Goal: Task Accomplishment & Management: Manage account settings

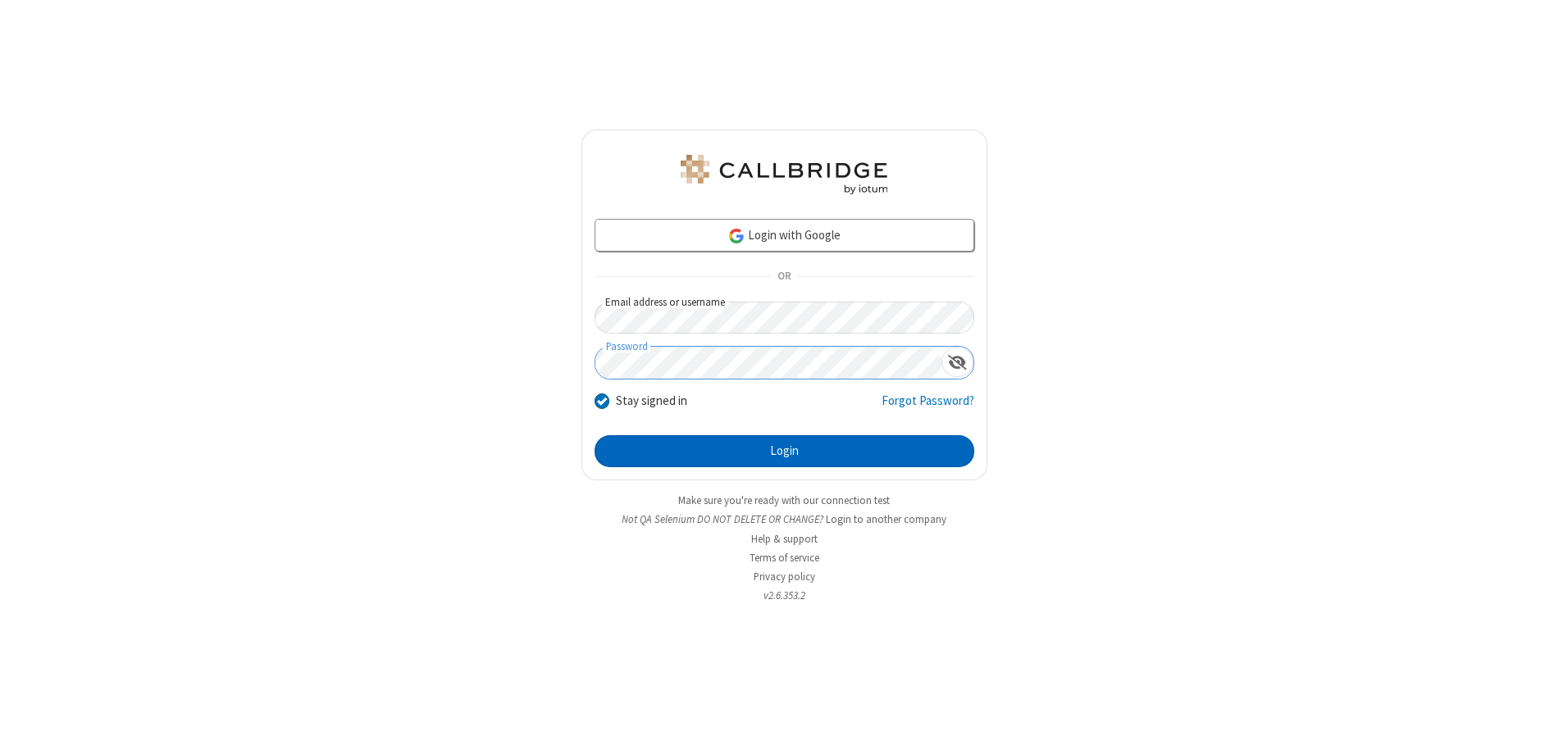
click at [784, 451] on button "Login" at bounding box center [784, 452] width 379 height 33
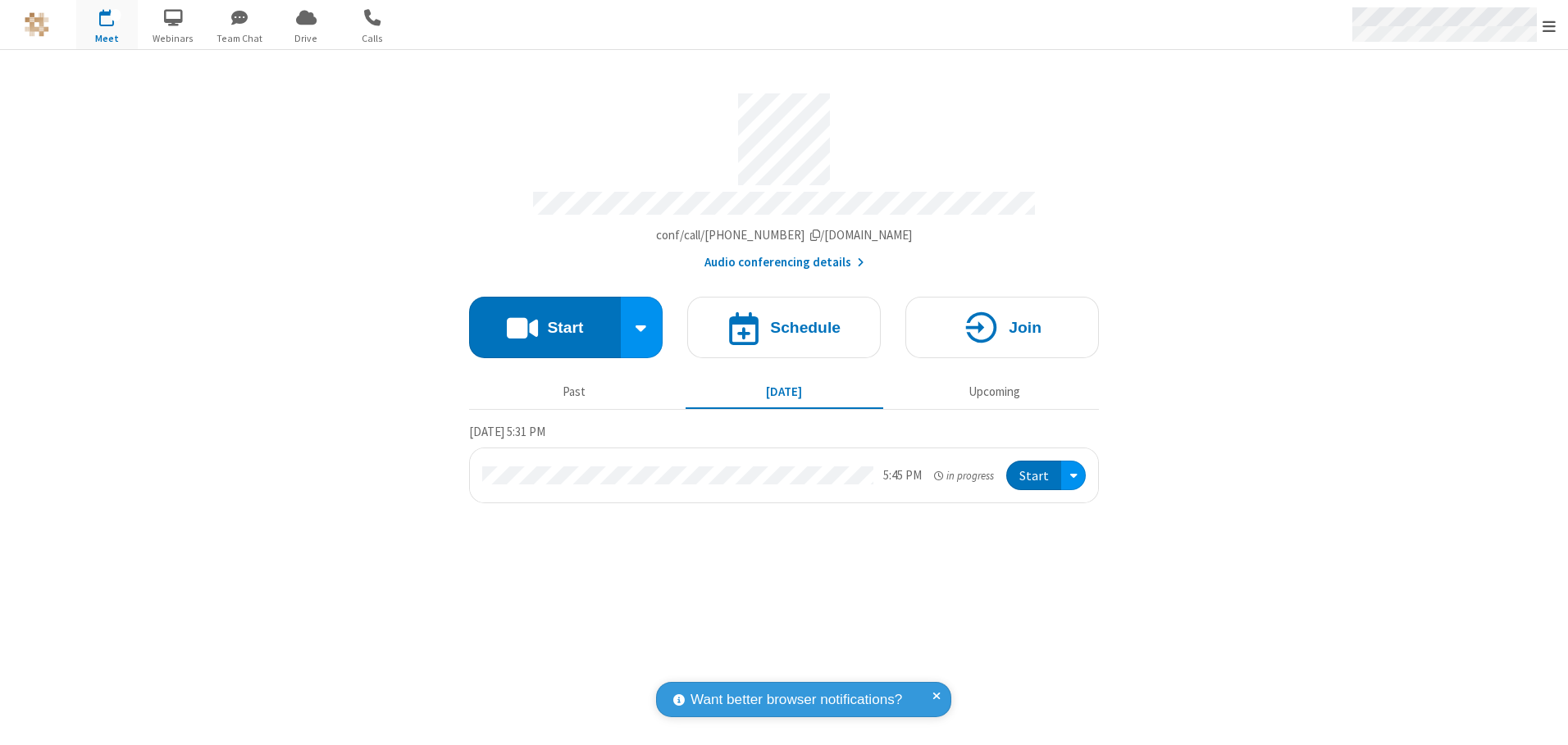
click at [1549, 26] on span "Open menu" at bounding box center [1549, 26] width 13 height 16
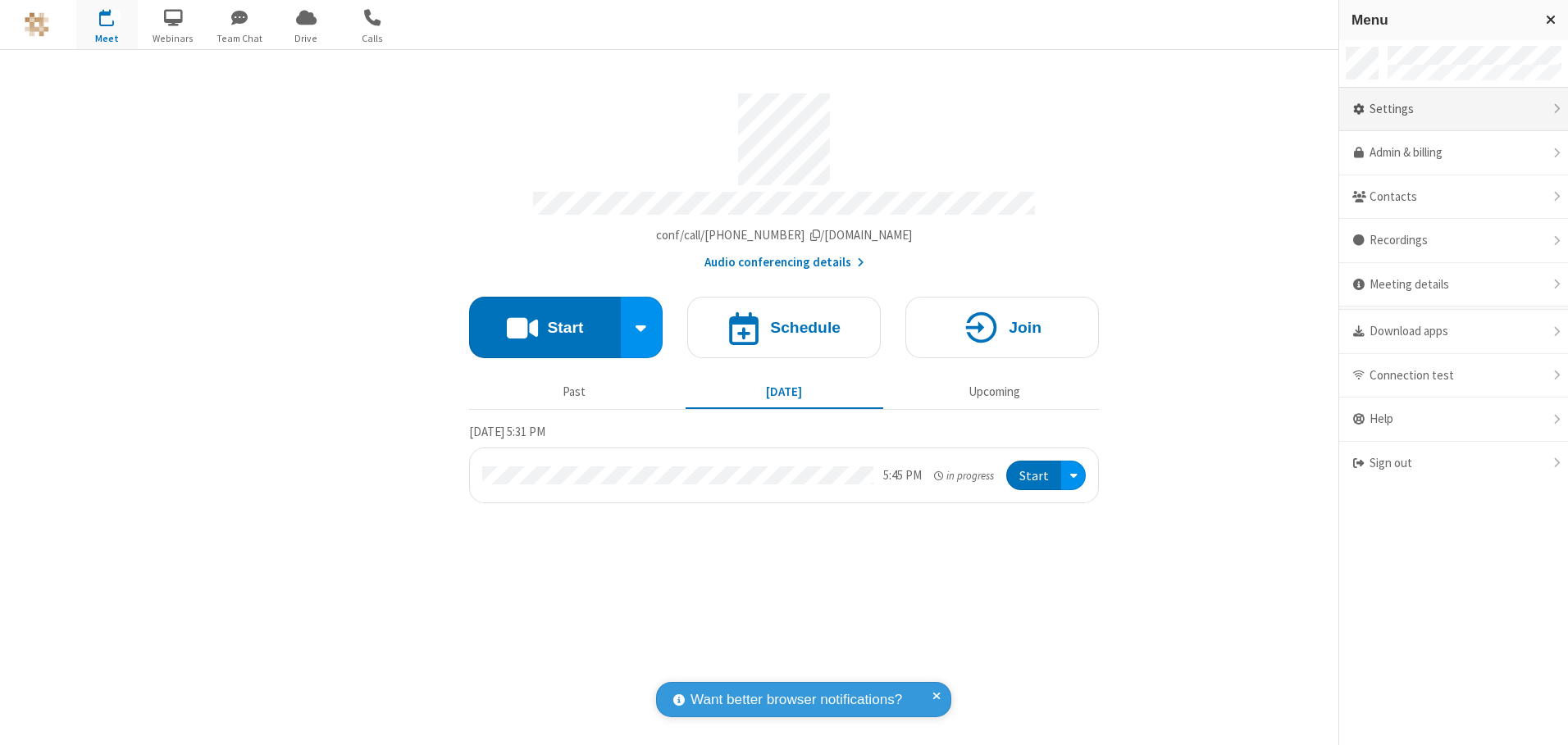
click at [1453, 109] on div "Settings" at bounding box center [1453, 110] width 229 height 44
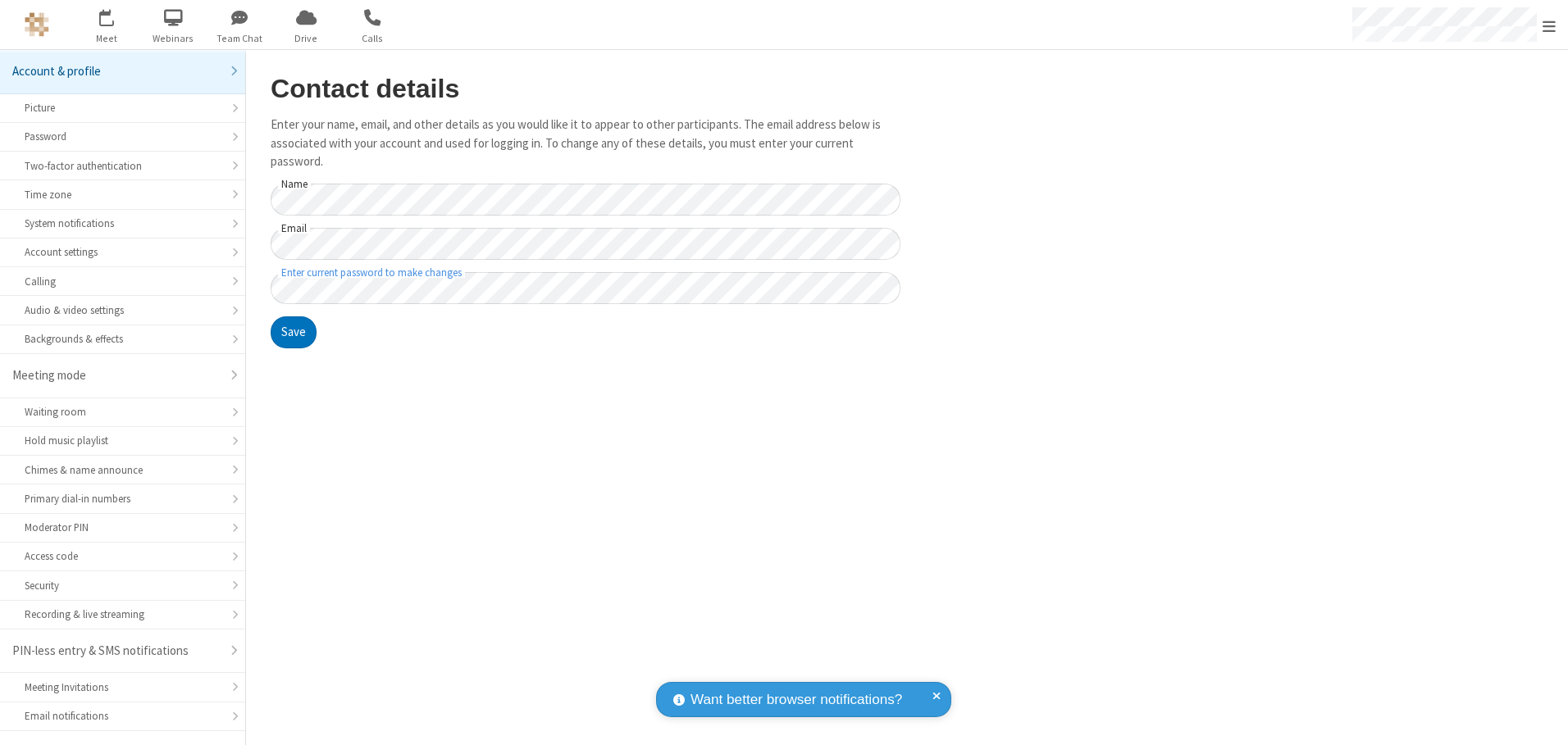
scroll to position [29, 0]
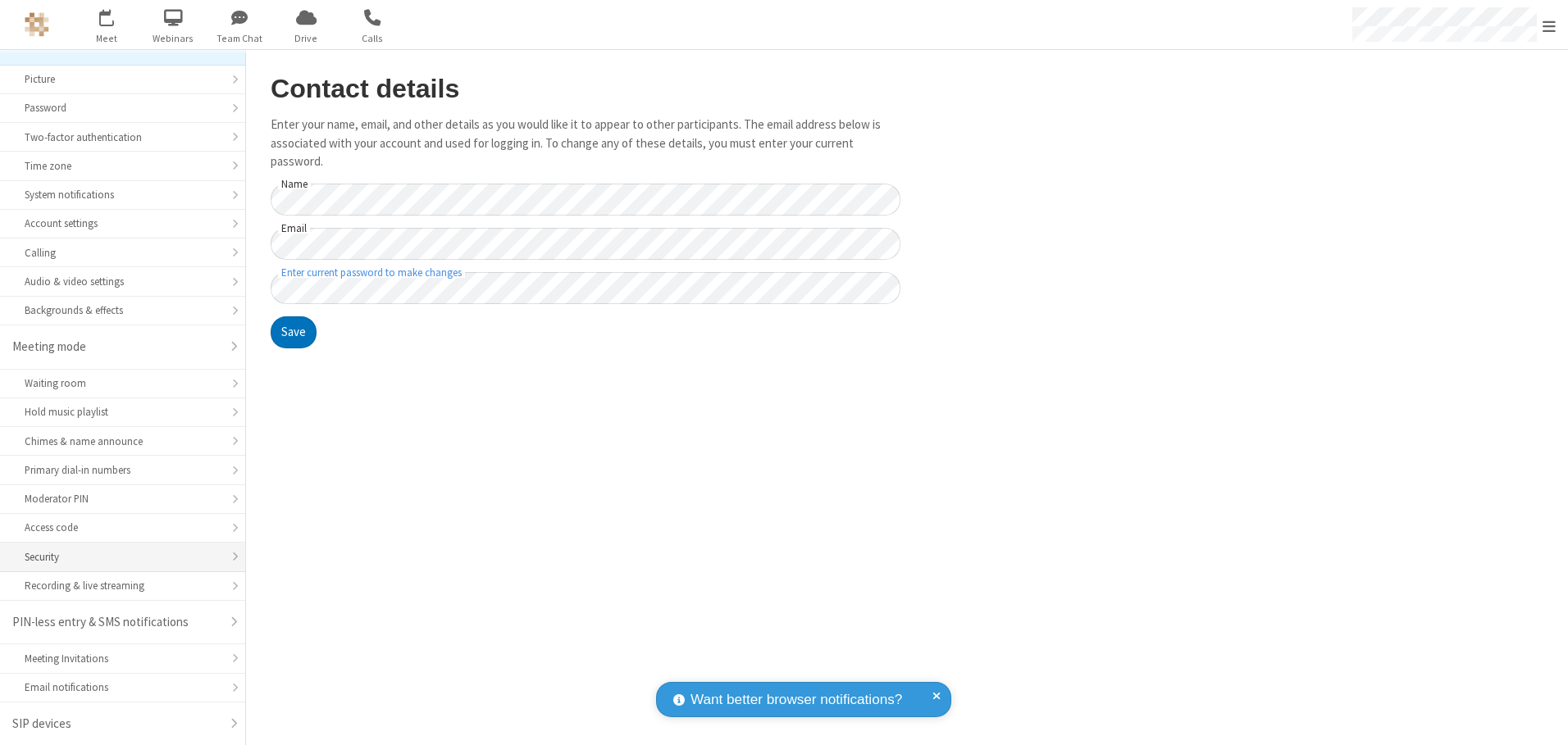
click at [117, 556] on div "Security" at bounding box center [123, 557] width 196 height 15
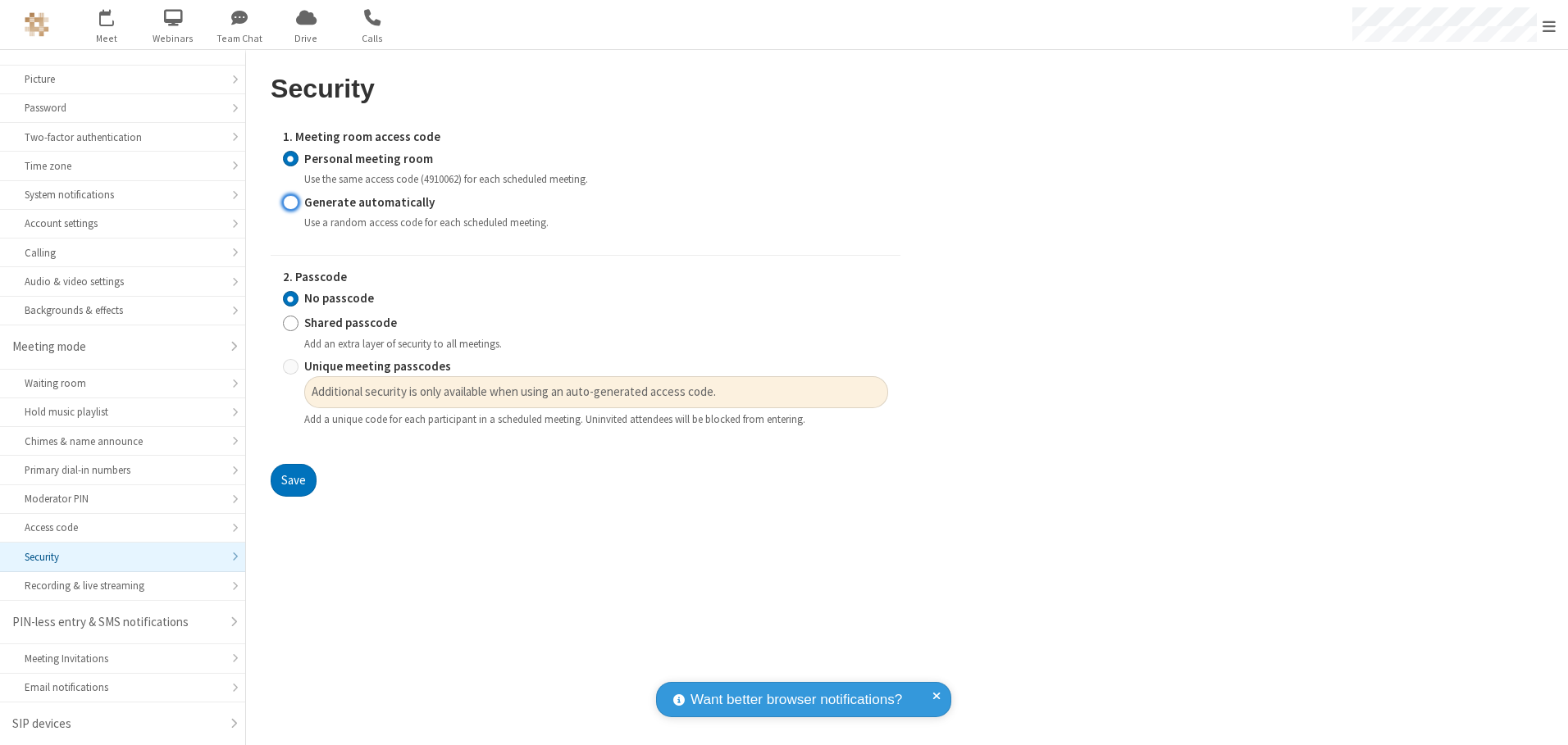
click at [290, 202] on input "Generate automatically" at bounding box center [290, 202] width 15 height 17
radio input "true"
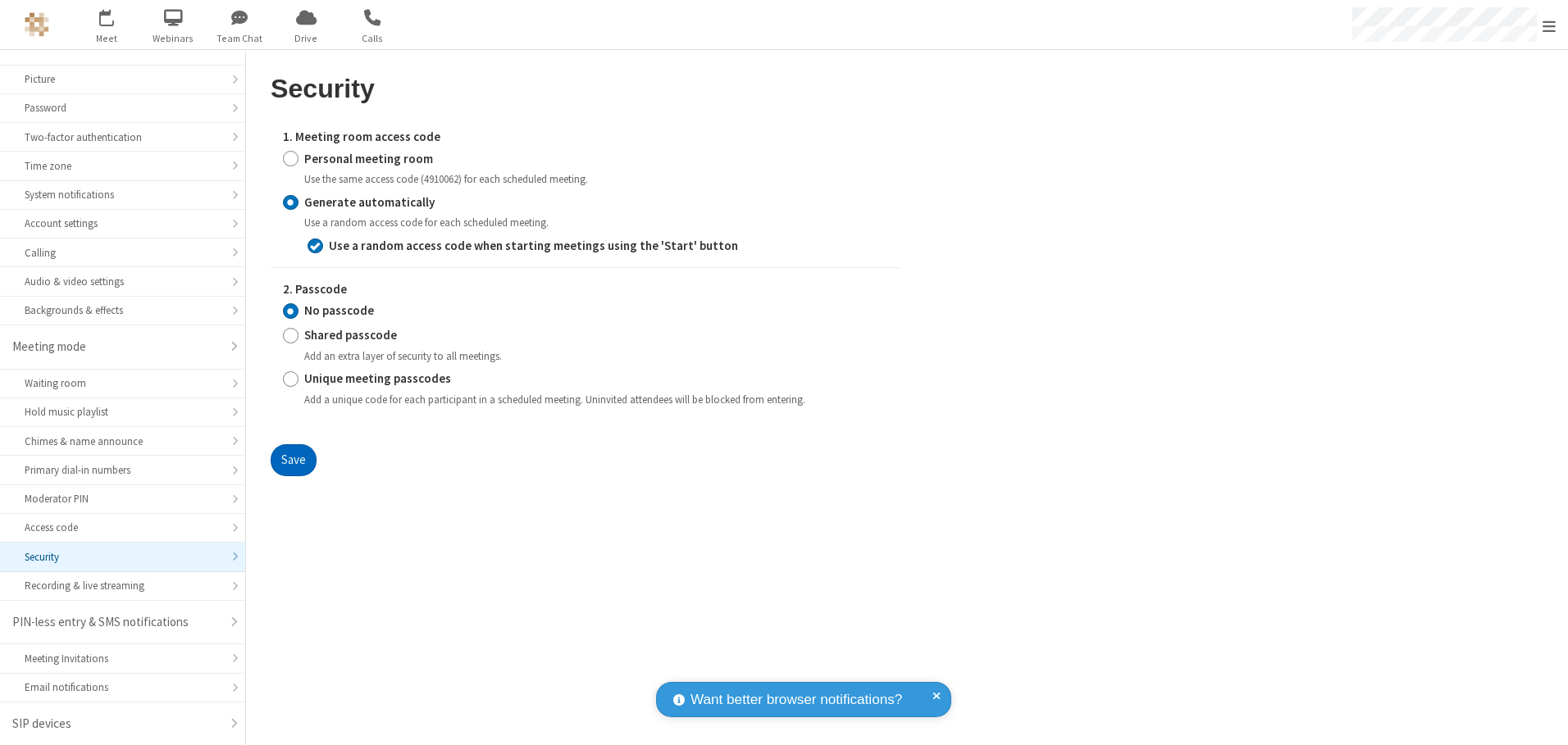
click at [293, 460] on button "Save" at bounding box center [294, 461] width 46 height 33
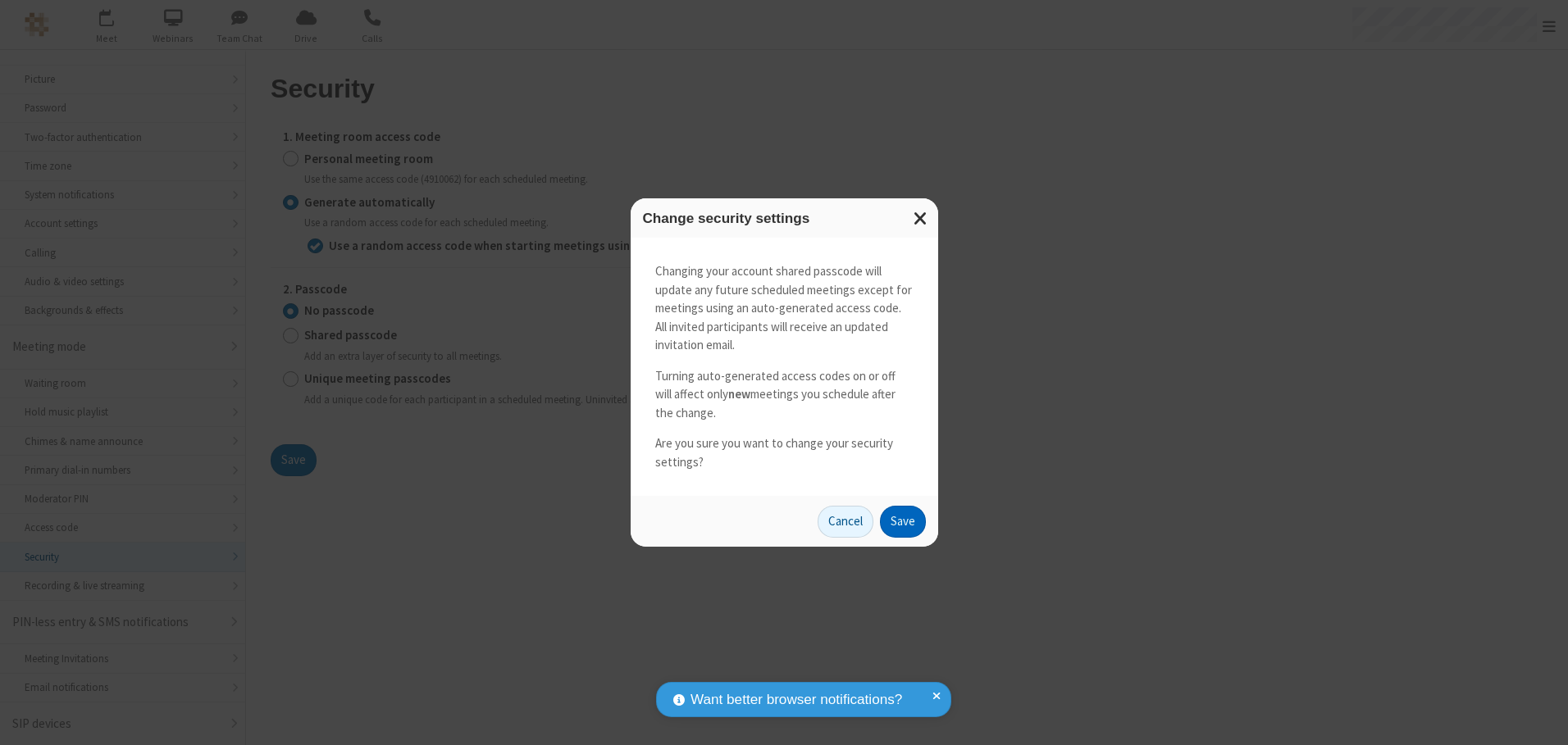
click at [902, 521] on button "Save" at bounding box center [903, 522] width 46 height 33
